Goal: Task Accomplishment & Management: Complete application form

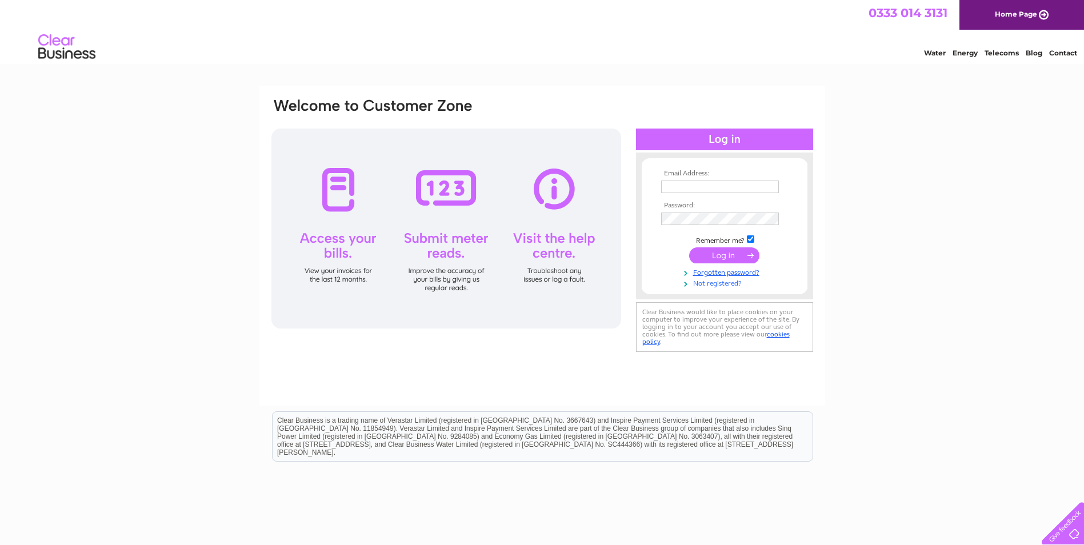
click at [718, 283] on link "Not registered?" at bounding box center [726, 282] width 130 height 11
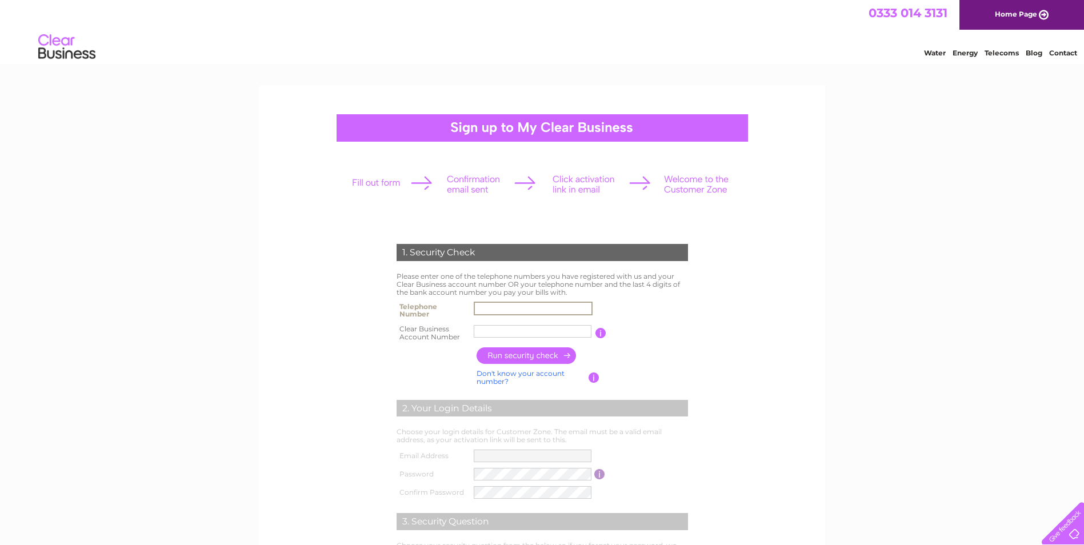
click at [518, 306] on input "text" at bounding box center [533, 309] width 119 height 14
type input "01315107170"
type input "SC 534581"
drag, startPoint x: 536, startPoint y: 333, endPoint x: 441, endPoint y: 333, distance: 95.4
click at [441, 333] on tr "Clear Business Account Number SC 534581 You will find your account number on th…" at bounding box center [542, 333] width 297 height 23
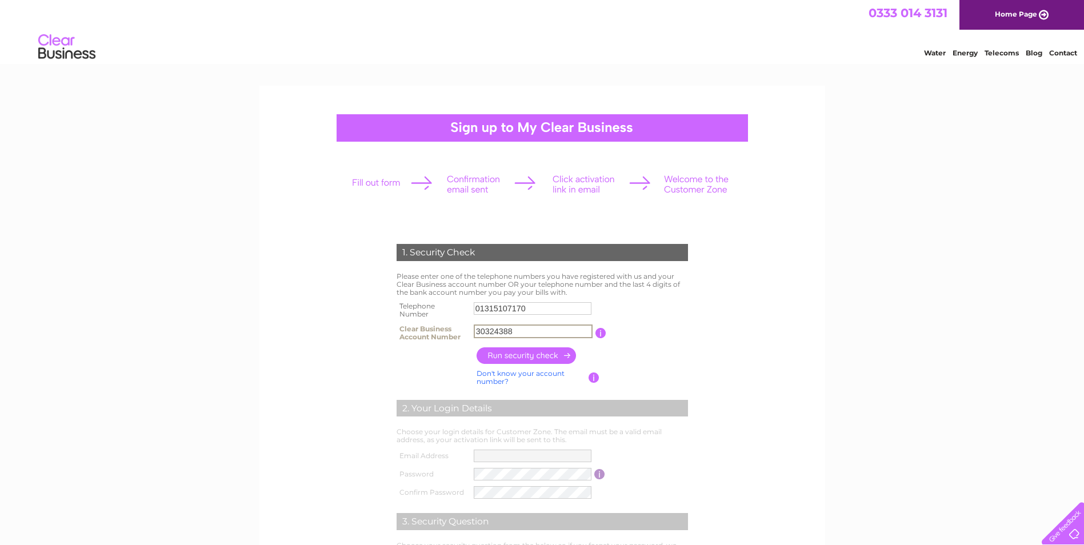
scroll to position [57, 0]
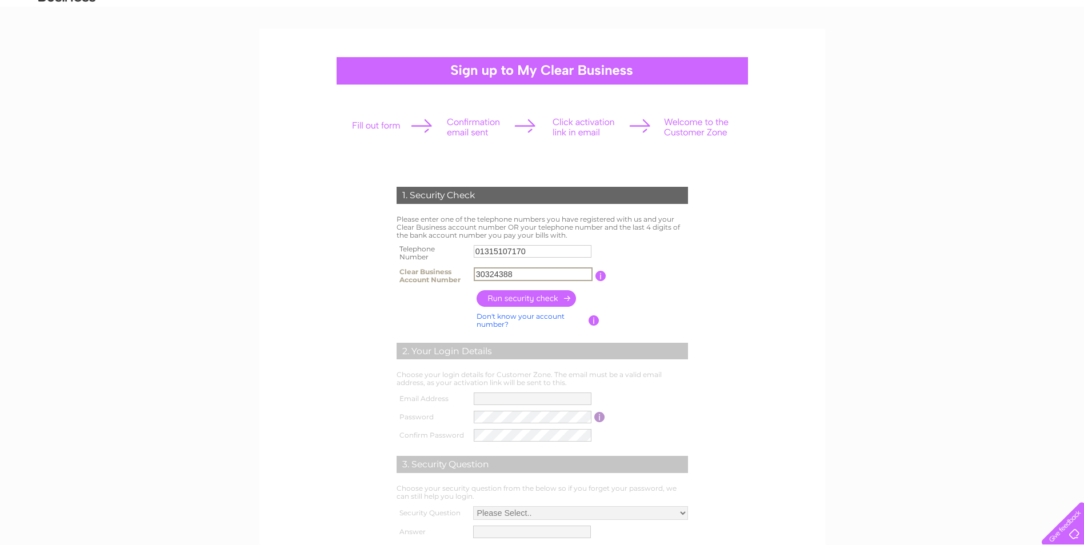
type input "30324388"
click at [600, 278] on input "button" at bounding box center [599, 276] width 11 height 10
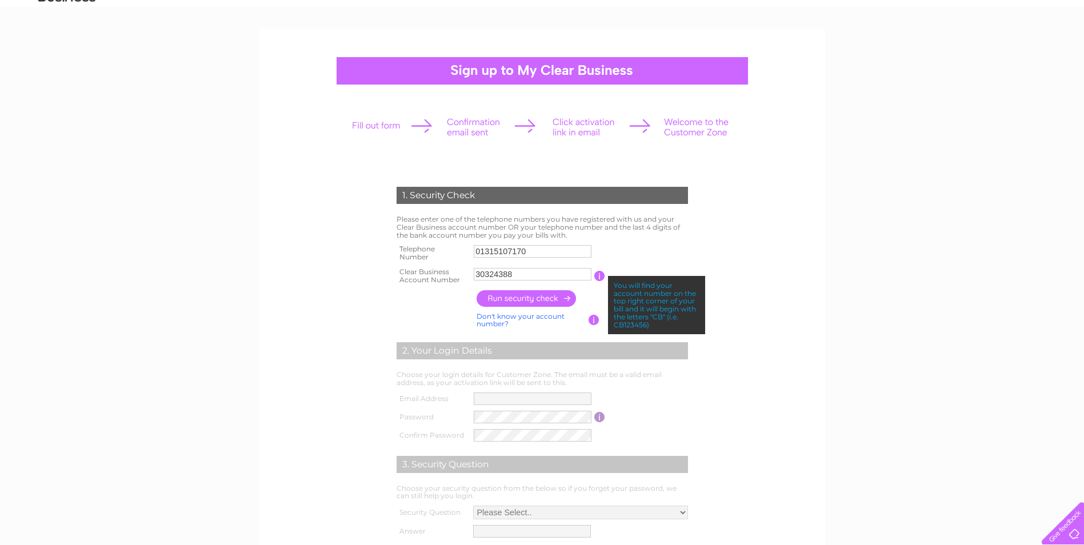
click at [548, 301] on input "button" at bounding box center [527, 298] width 101 height 17
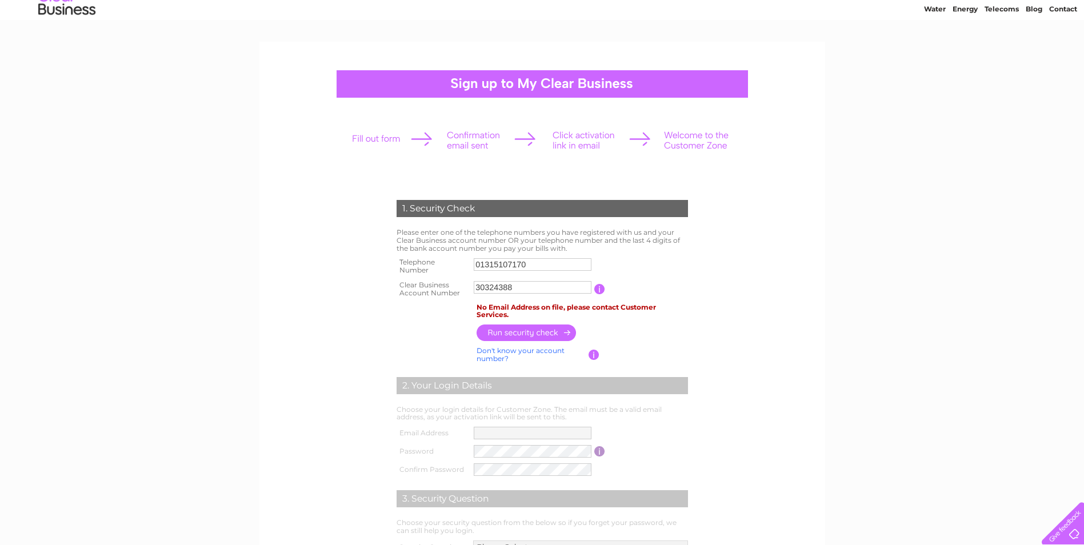
scroll to position [0, 0]
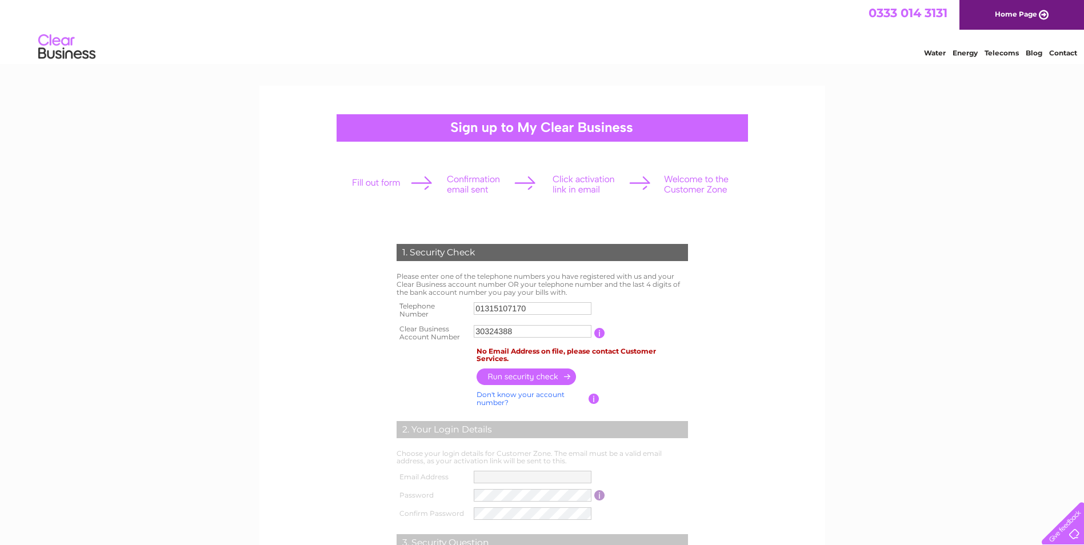
click at [518, 126] on div at bounding box center [543, 127] width 412 height 27
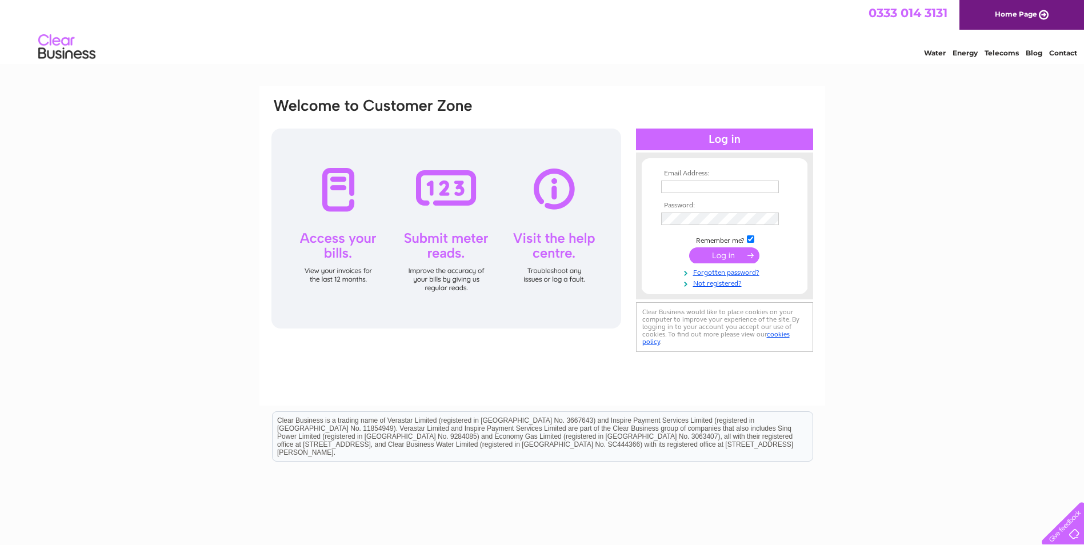
click at [470, 208] on div at bounding box center [446, 229] width 350 height 200
click at [316, 234] on div at bounding box center [446, 229] width 350 height 200
click at [522, 217] on div at bounding box center [446, 229] width 350 height 200
